Goal: Navigation & Orientation: Go to known website

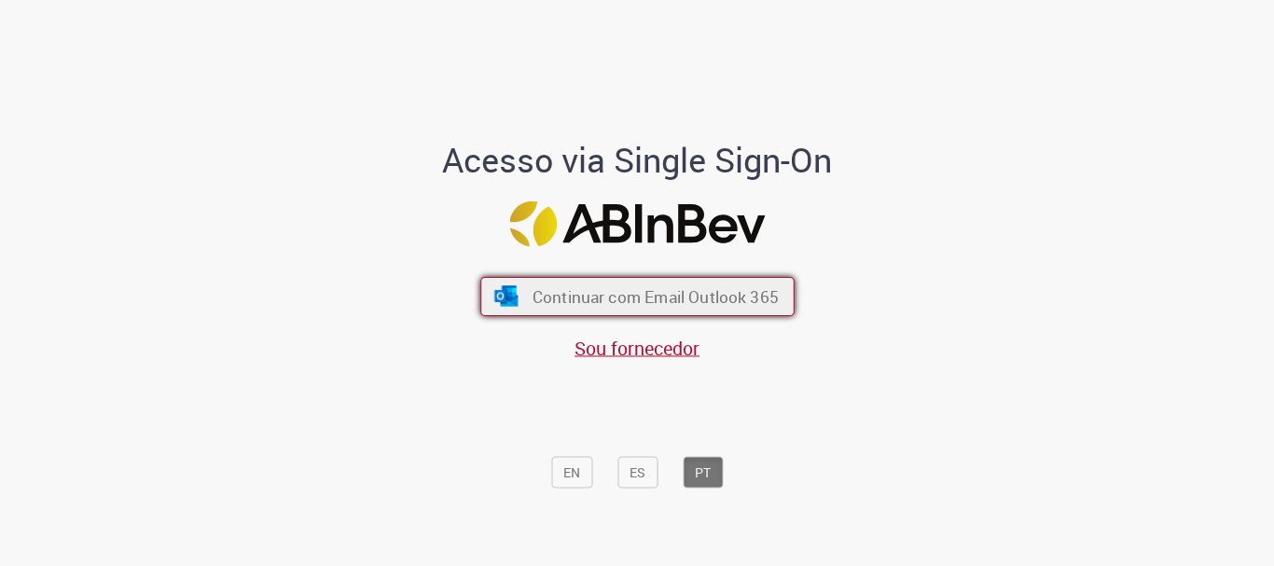
click at [615, 291] on span "Continuar com Email Outlook 365" at bounding box center [655, 296] width 246 height 21
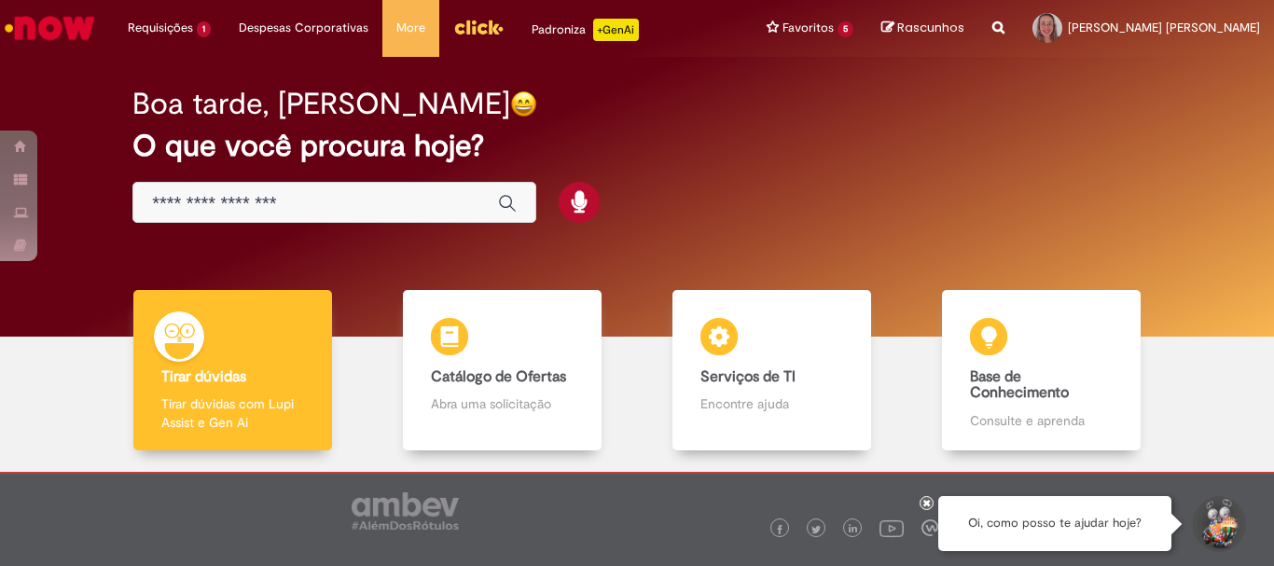
scroll to position [91, 0]
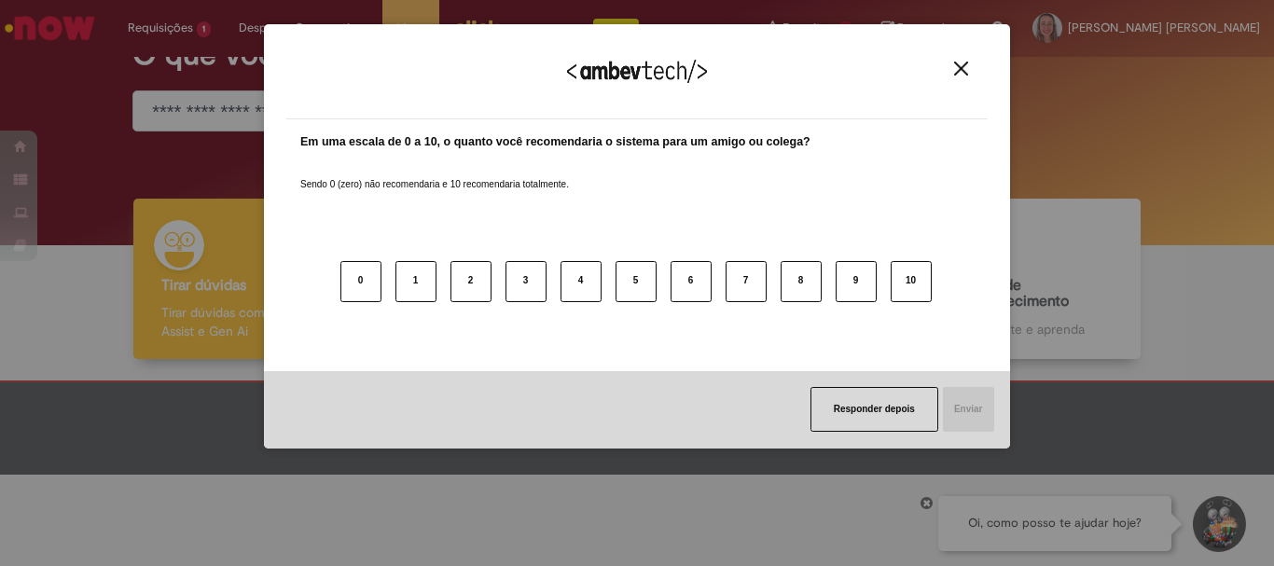
click at [960, 73] on img "Close" at bounding box center [961, 69] width 14 height 14
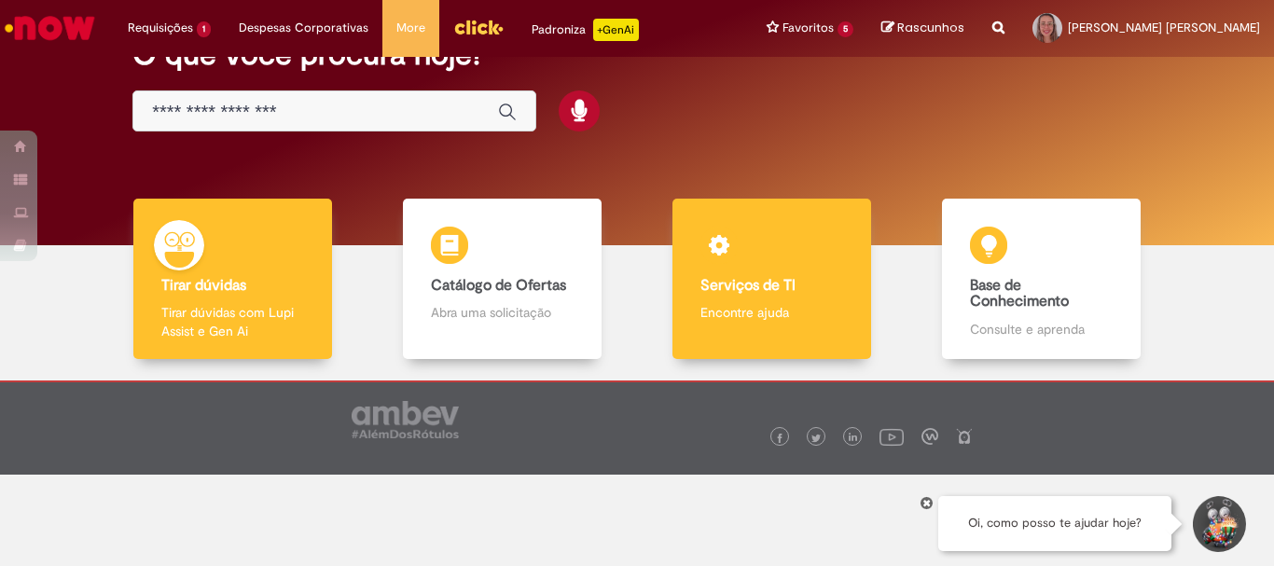
scroll to position [0, 0]
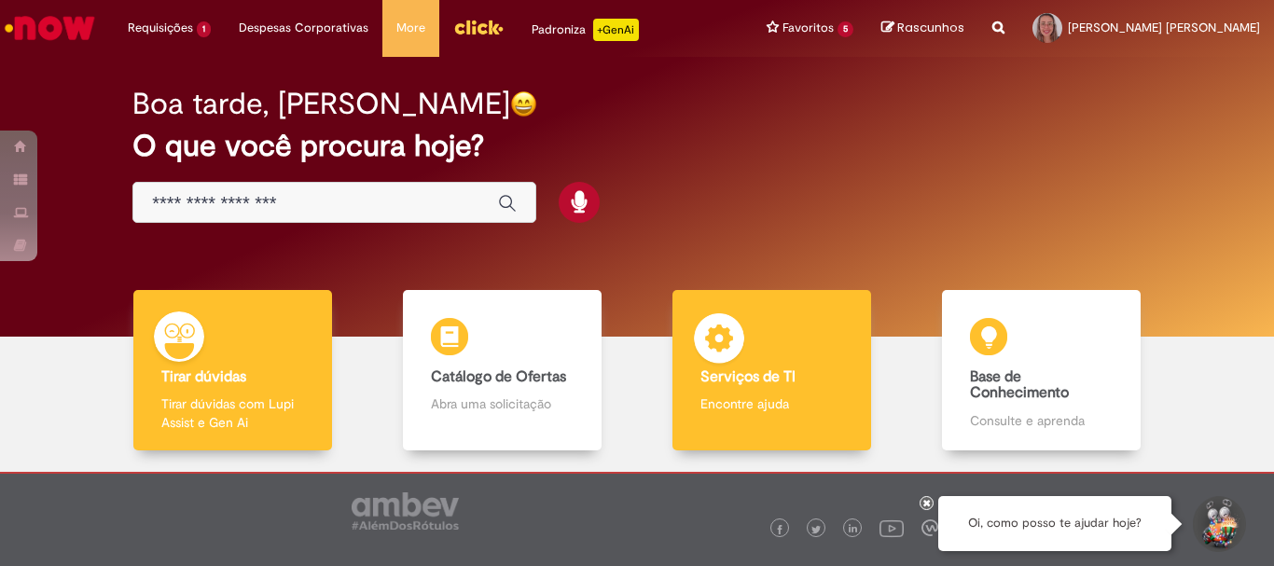
click at [712, 359] on img at bounding box center [719, 341] width 56 height 56
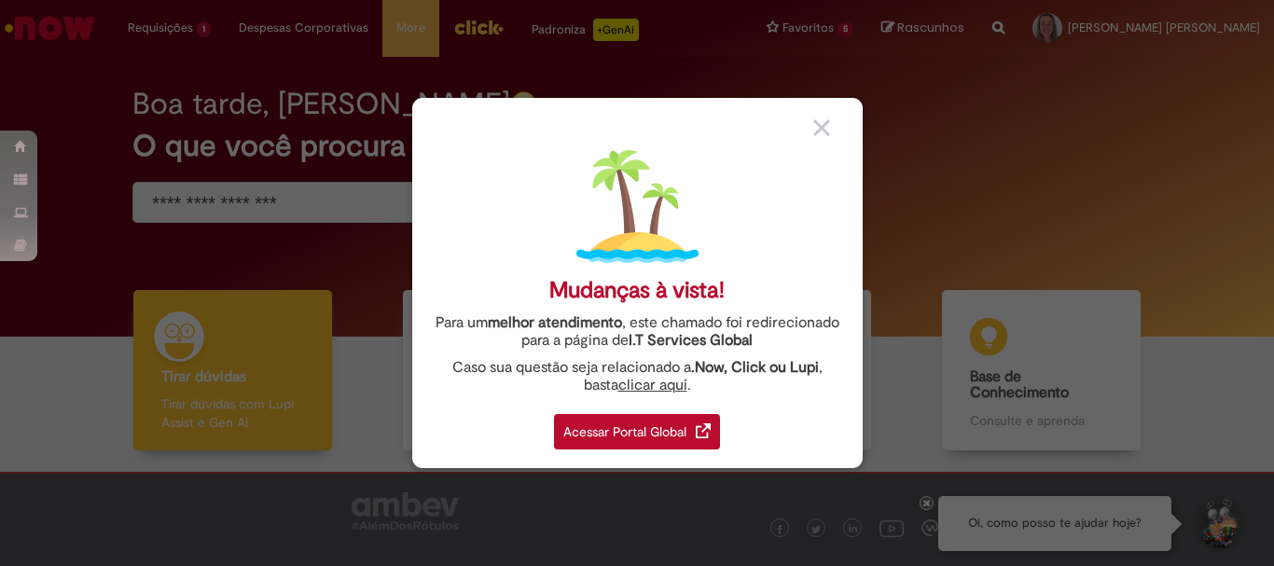
click at [653, 429] on div "Acessar Portal Global" at bounding box center [637, 431] width 166 height 35
